Goal: Navigation & Orientation: Find specific page/section

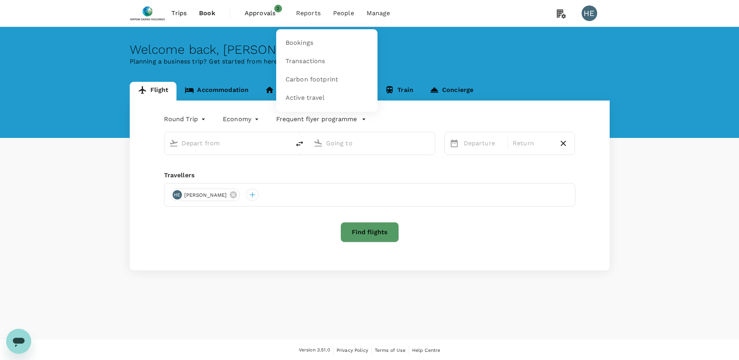
type input "Singapore Changi (SIN)"
type input "[PERSON_NAME] (SUB)"
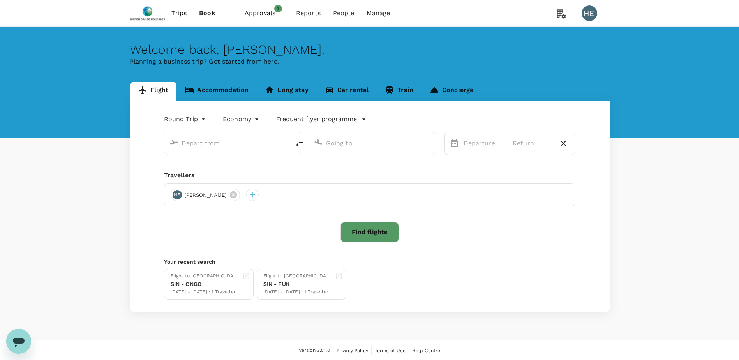
type input "Singapore Changi (SIN)"
type input "[PERSON_NAME] (SUB)"
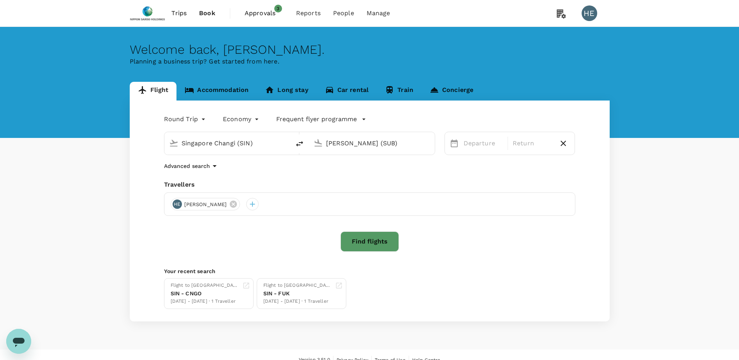
click at [263, 16] on span "Approvals" at bounding box center [264, 13] width 39 height 9
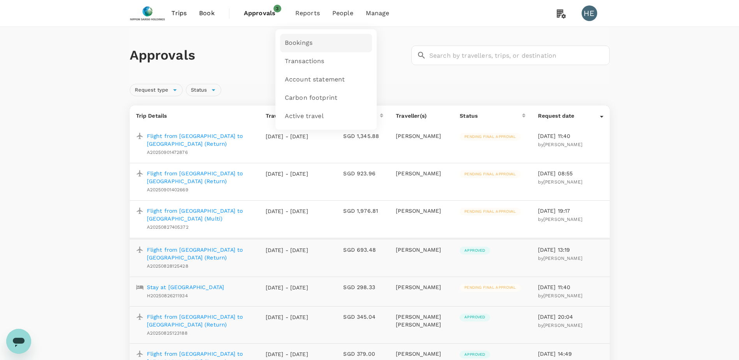
click at [306, 38] on link "Bookings" at bounding box center [326, 43] width 92 height 18
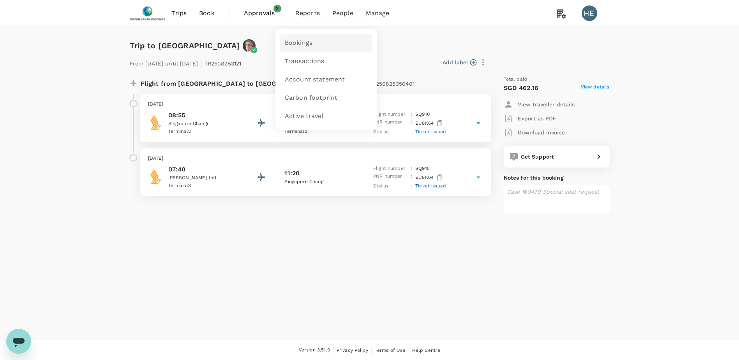
click at [299, 44] on span "Bookings" at bounding box center [299, 43] width 28 height 9
